Goal: Task Accomplishment & Management: Manage account settings

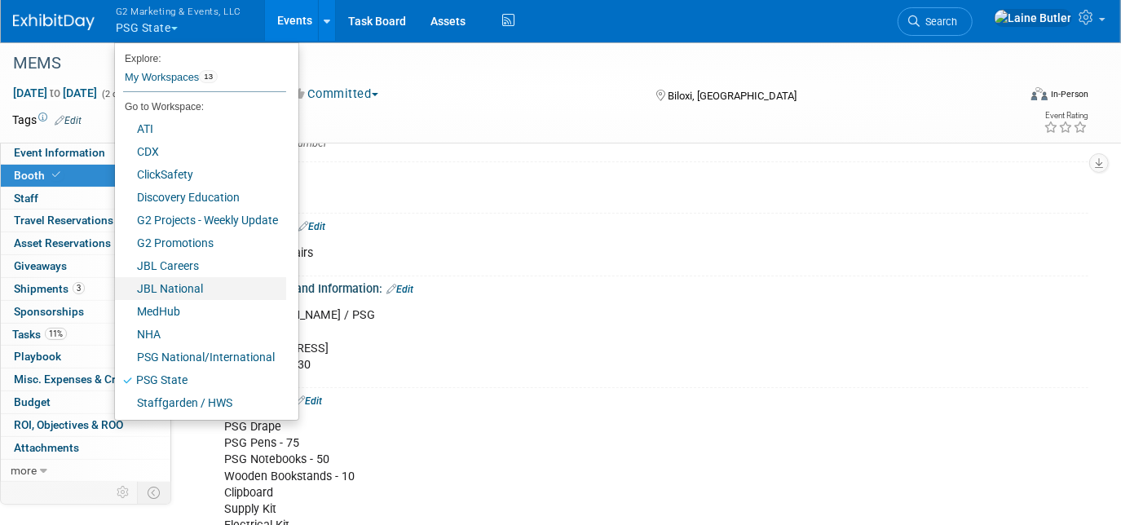
click at [182, 286] on link "JBL National" at bounding box center [200, 288] width 171 height 23
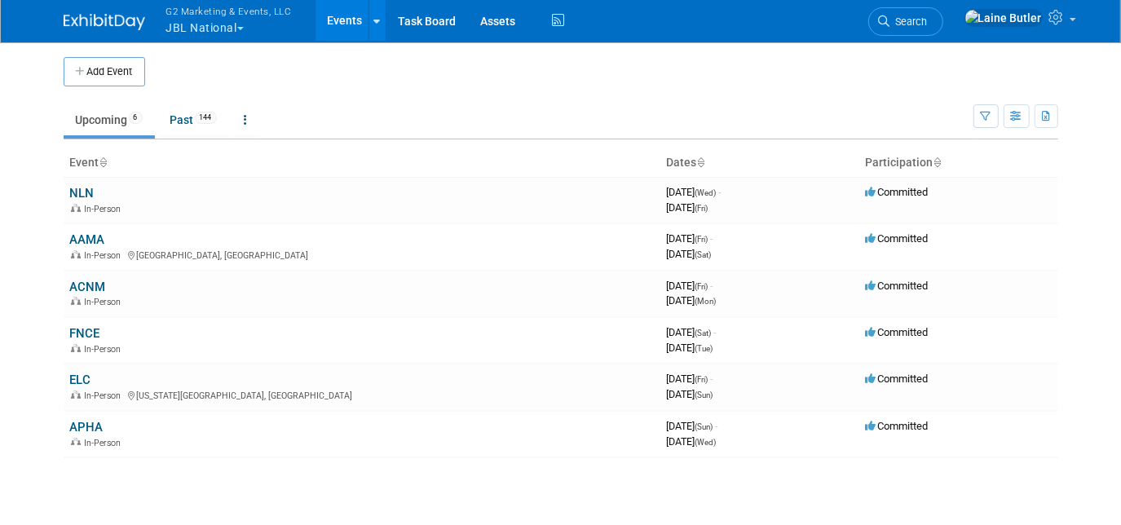
click at [82, 280] on link "ACNM" at bounding box center [88, 287] width 36 height 15
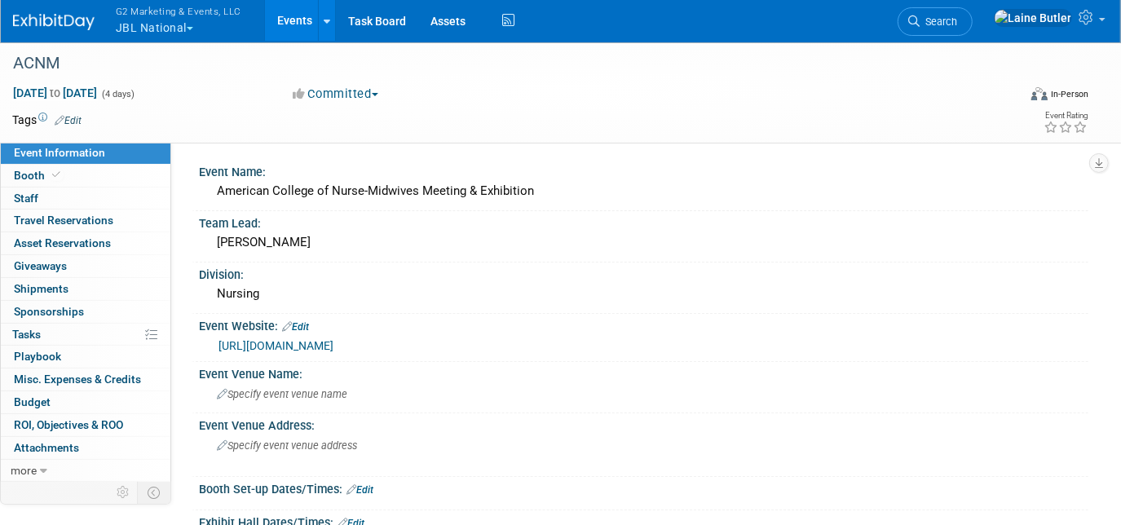
click at [18, 174] on span "Booth" at bounding box center [39, 175] width 50 height 13
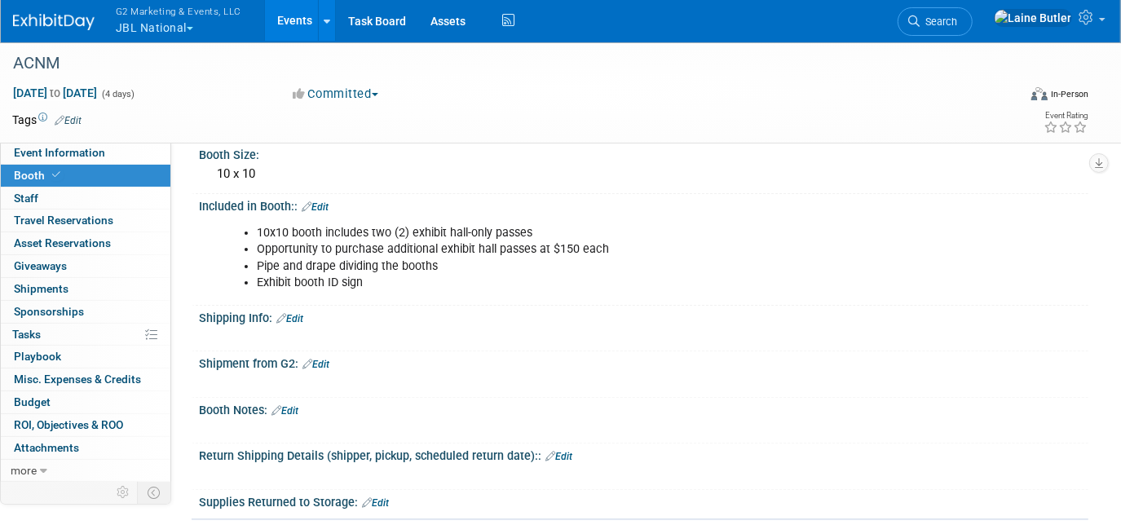
scroll to position [228, 0]
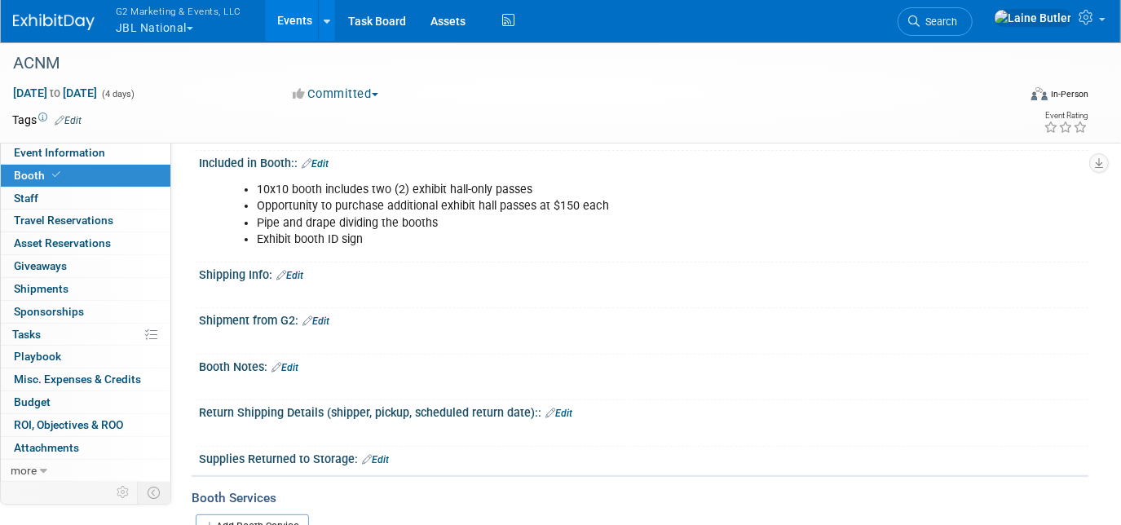
click at [303, 281] on div "X" at bounding box center [641, 285] width 869 height 8
click at [298, 272] on link "Edit" at bounding box center [289, 275] width 27 height 11
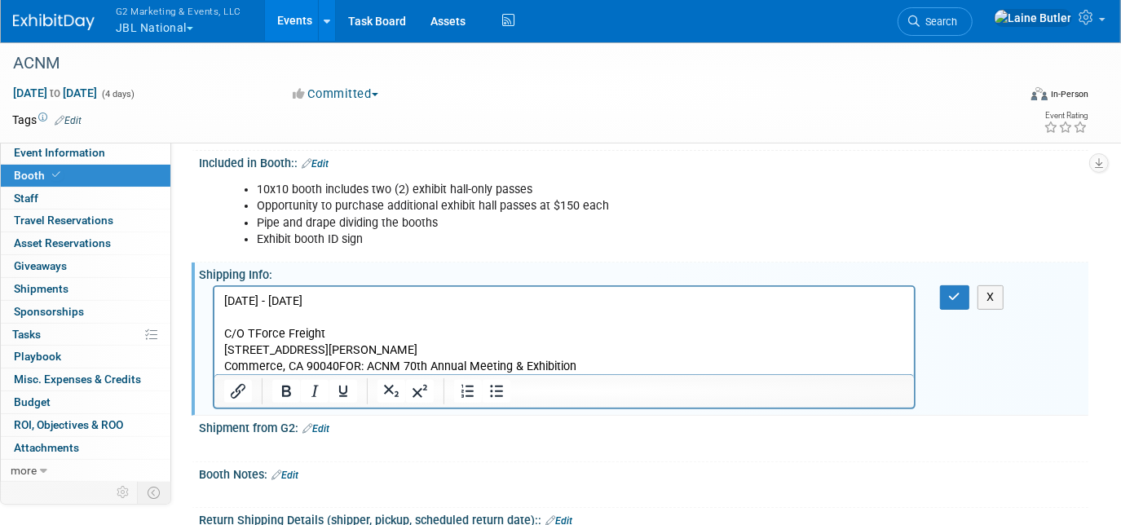
scroll to position [269, 0]
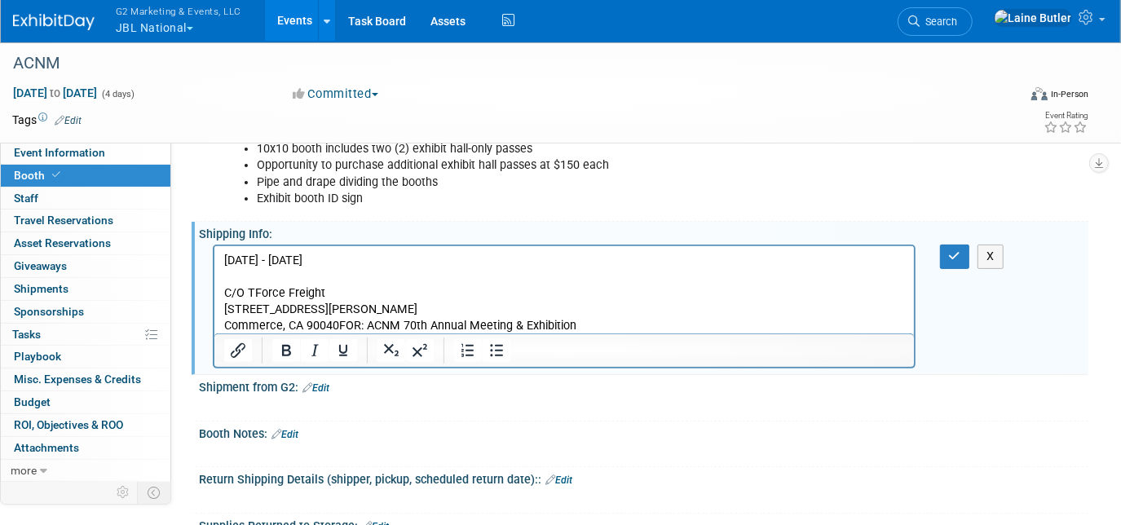
click at [336, 320] on p "C/O TForce Freight [STREET_ADDRESS][PERSON_NAME] Commerce, CA 90040FOR: ACNM 70…" at bounding box center [563, 309] width 681 height 49
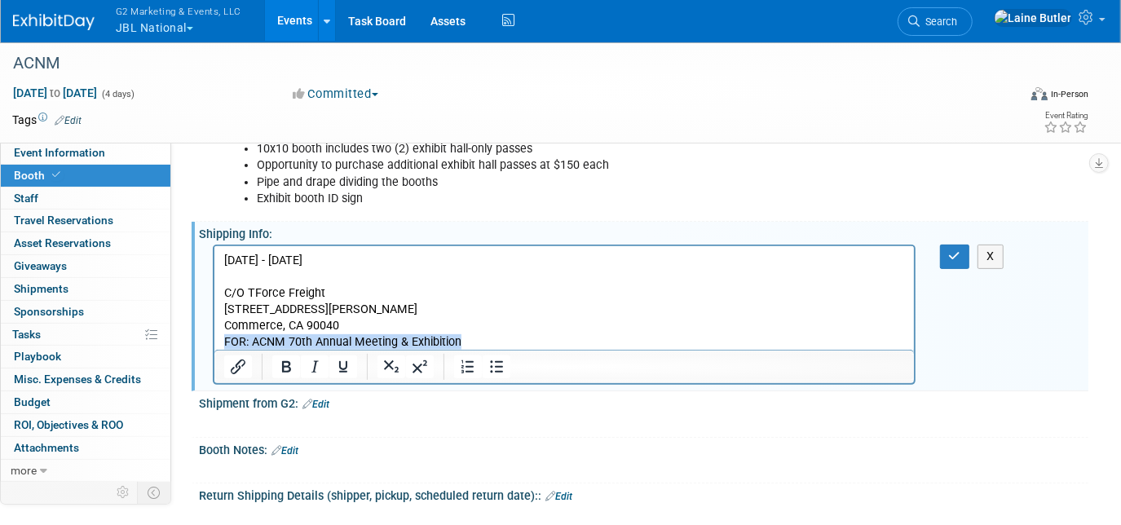
drag, startPoint x: 476, startPoint y: 343, endPoint x: 209, endPoint y: 344, distance: 267.5
click at [214, 344] on html "[DATE] - [DATE] C/O TForce Freight [STREET_ADDRESS][PERSON_NAME] Commerce, CA 9…" at bounding box center [564, 298] width 700 height 104
copy p "FOR: ACNM 70th Annual Meeting & Exhibition"
click at [228, 274] on p "Rich Text Area. Press ALT-0 for help." at bounding box center [563, 277] width 681 height 16
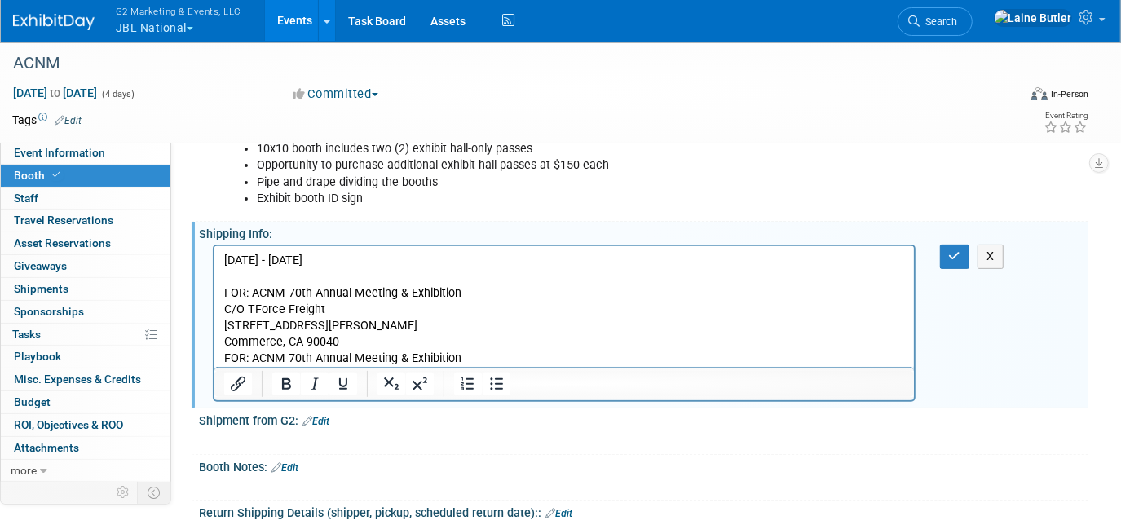
click at [466, 296] on p "FOR: ACNM 70th Annual Meeting & Exhibition" at bounding box center [563, 293] width 681 height 16
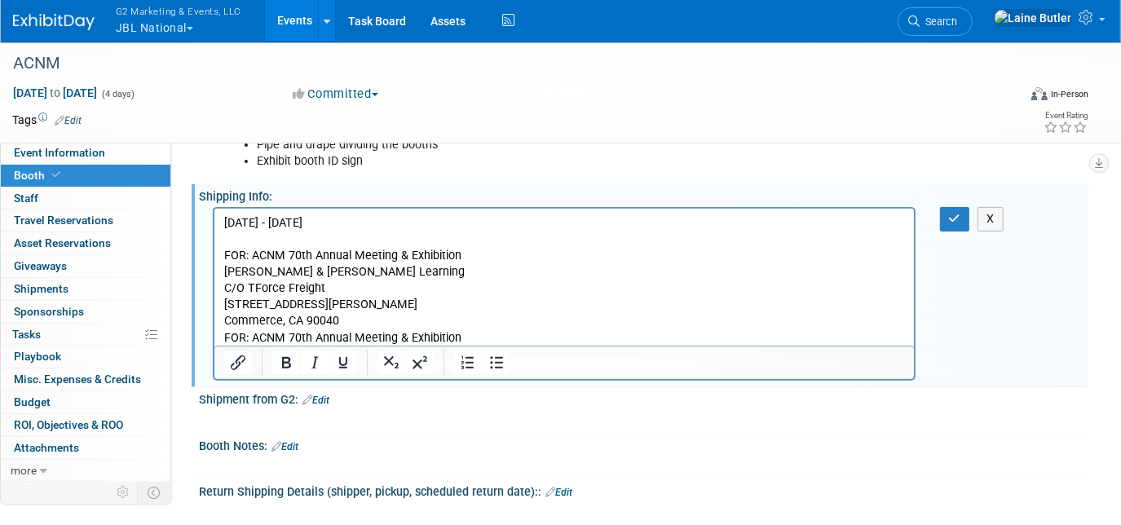
scroll to position [306, 0]
drag, startPoint x: 475, startPoint y: 332, endPoint x: 203, endPoint y: 338, distance: 271.6
click at [214, 338] on html "[DATE] - [DATE] FOR: ACNM 70th Annual Meeting & Exhibition [PERSON_NAME] & [PER…" at bounding box center [564, 279] width 700 height 138
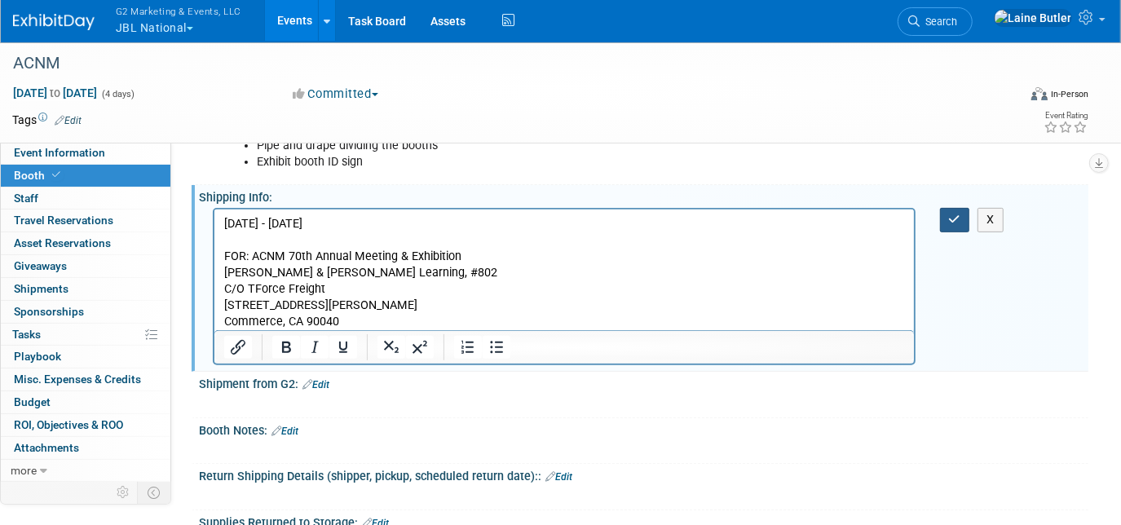
click at [950, 219] on icon "button" at bounding box center [955, 219] width 12 height 11
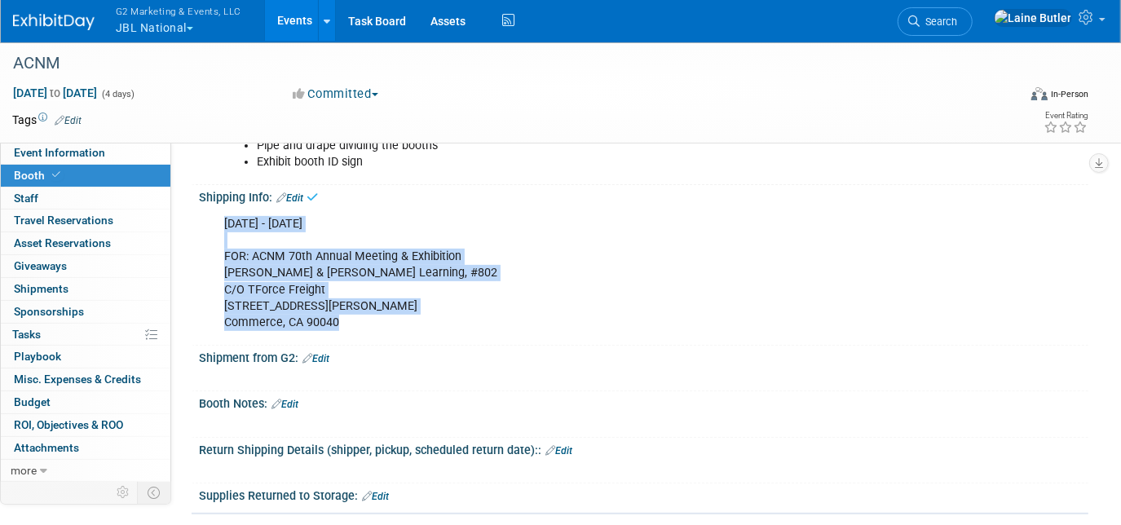
drag, startPoint x: 351, startPoint y: 330, endPoint x: 205, endPoint y: 243, distance: 170.1
click at [205, 243] on div "[DATE] - [DATE] FOR: ACNM 70th Annual Meeting & Exhibition [PERSON_NAME] & [PER…" at bounding box center [644, 272] width 890 height 137
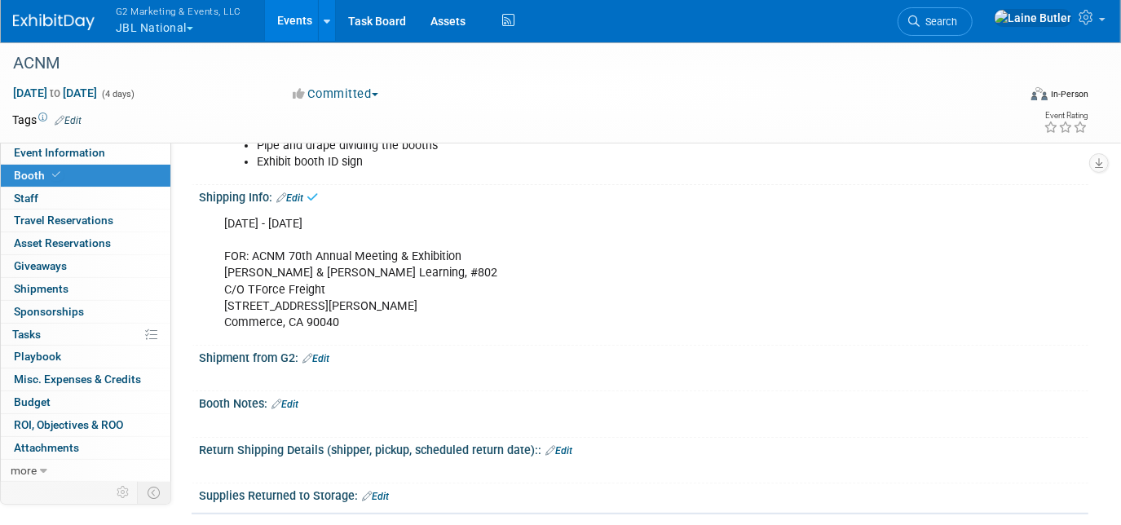
click at [205, 243] on div "[DATE] - [DATE] FOR: ACNM 70th Annual Meeting & Exhibition [PERSON_NAME] & [PER…" at bounding box center [644, 272] width 890 height 137
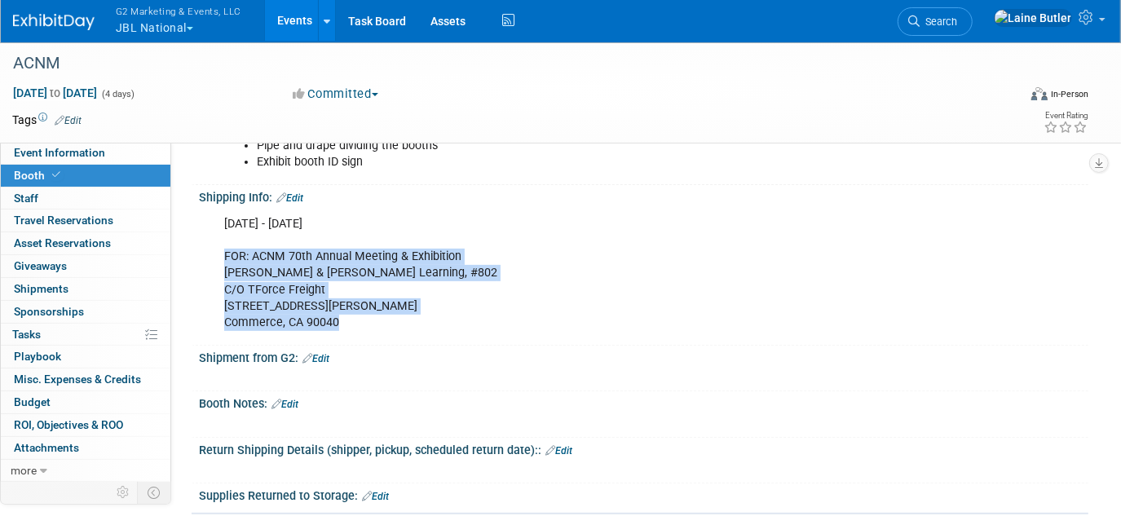
drag, startPoint x: 343, startPoint y: 324, endPoint x: 219, endPoint y: 250, distance: 144.5
click at [219, 250] on div "[DATE] - [DATE] FOR: ACNM 70th Annual Meeting & Exhibition [PERSON_NAME] & [PER…" at bounding box center [564, 273] width 703 height 131
copy div "FOR: ACNM 70th Annual Meeting & Exhibition [PERSON_NAME] & [PERSON_NAME] Learni…"
